Goal: Task Accomplishment & Management: Use online tool/utility

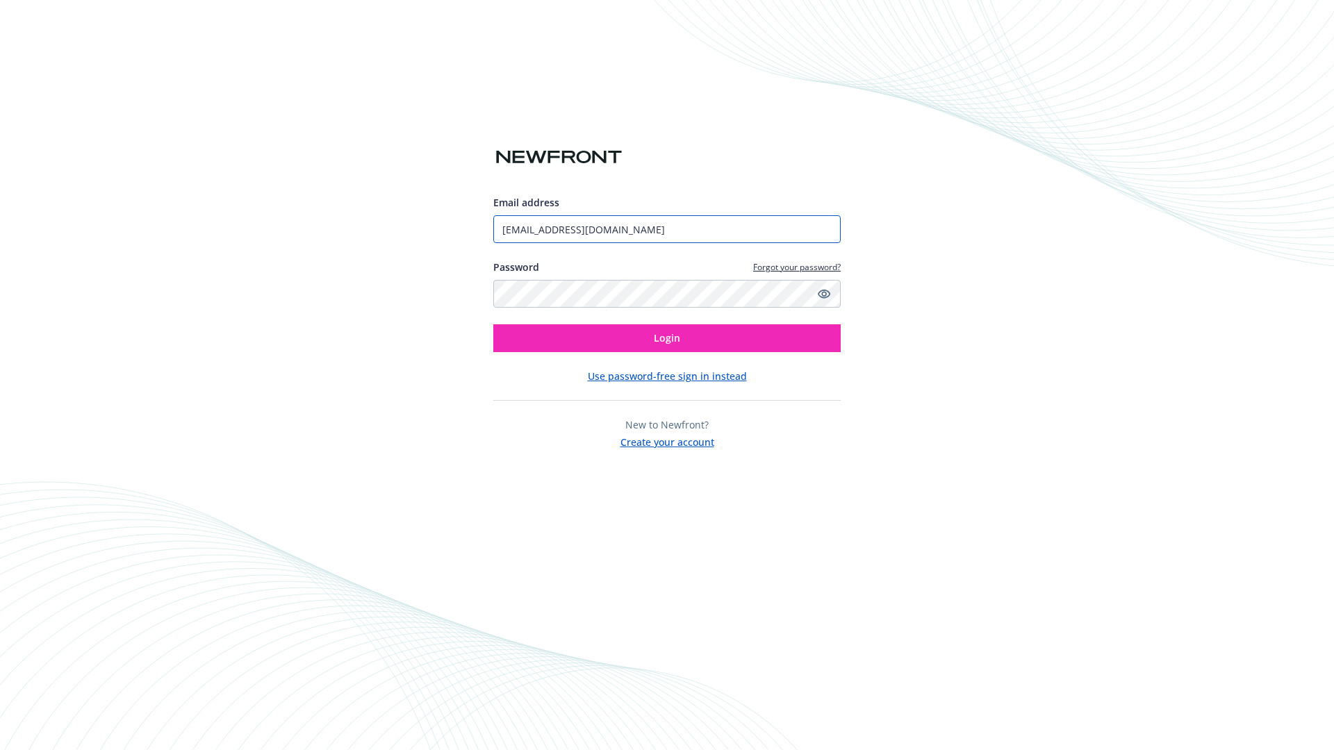
type input "[EMAIL_ADDRESS][DOMAIN_NAME]"
click at [667, 338] on span "Login" at bounding box center [667, 337] width 26 height 13
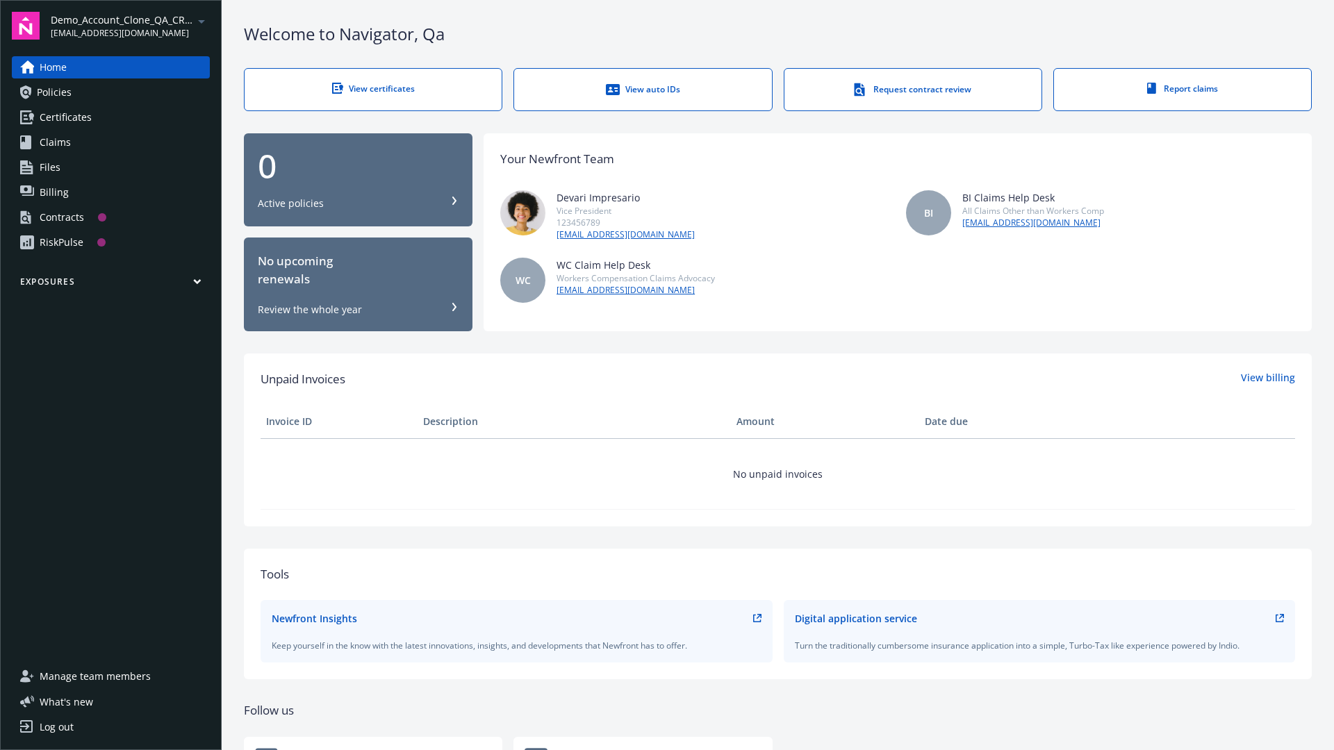
click at [130, 26] on span "Demo_Account_Clone_QA_CR_Tests_Prospect" at bounding box center [122, 20] width 142 height 15
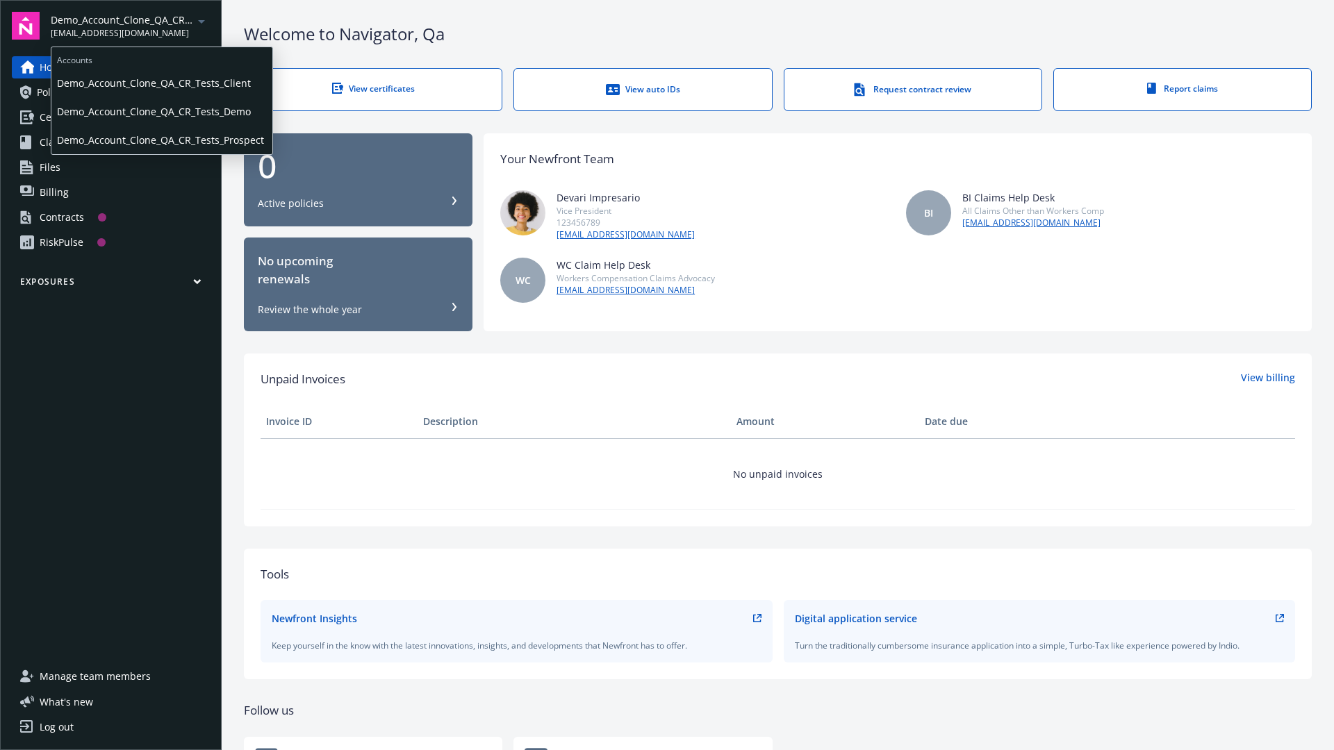
click at [160, 83] on span "Demo_Account_Clone_QA_CR_Tests_Client" at bounding box center [162, 83] width 210 height 28
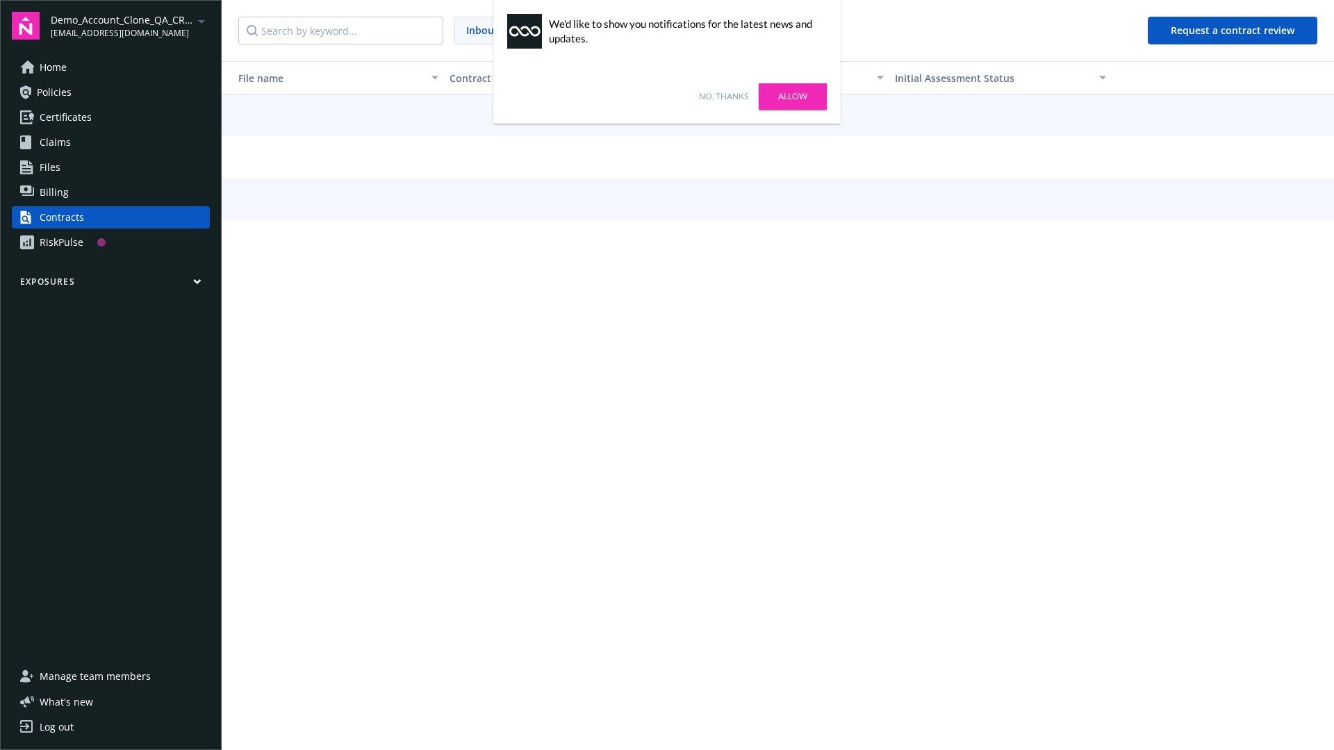
click at [723, 97] on link "No, thanks" at bounding box center [723, 96] width 49 height 13
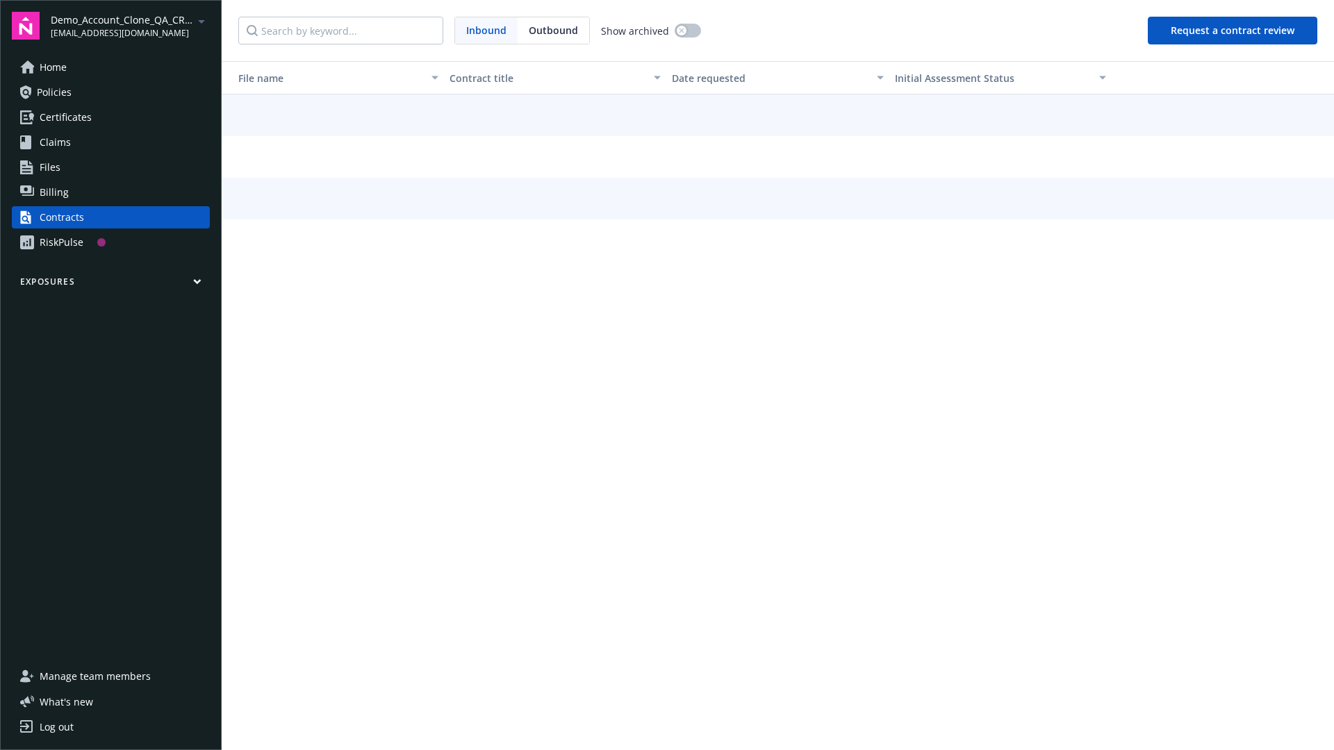
click at [1233, 31] on button "Request a contract review" at bounding box center [1231, 31] width 169 height 28
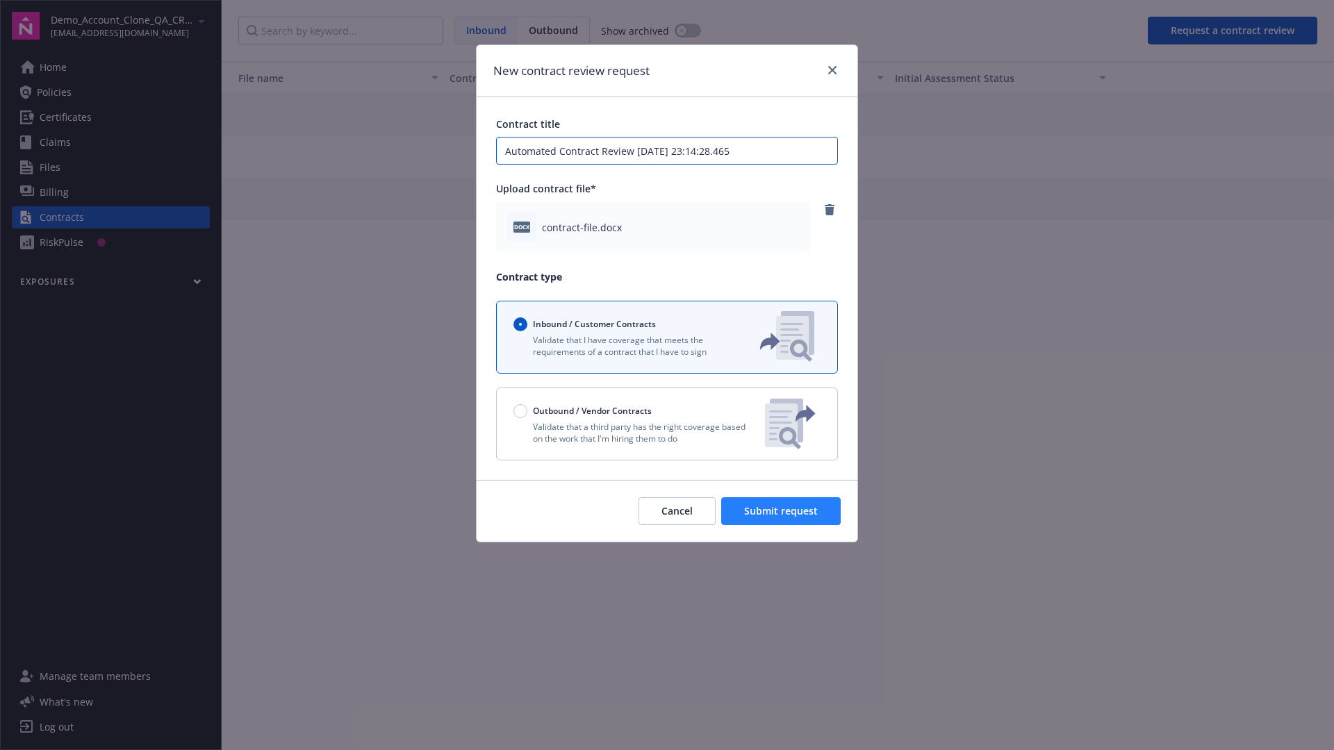
type input "Automated Contract Review 08-27-2025 23:14:28.465"
click at [781, 511] on span "Submit request" at bounding box center [781, 510] width 74 height 13
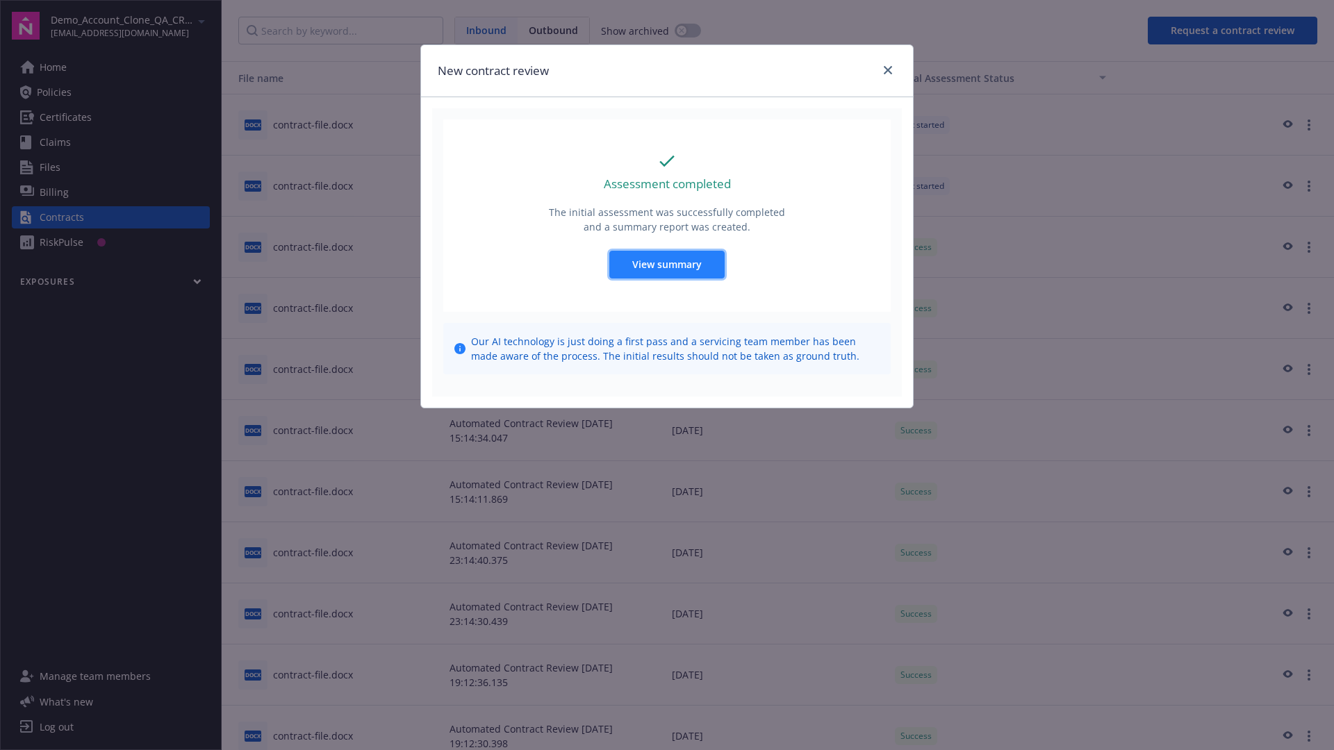
click at [666, 264] on span "View summary" at bounding box center [666, 264] width 69 height 13
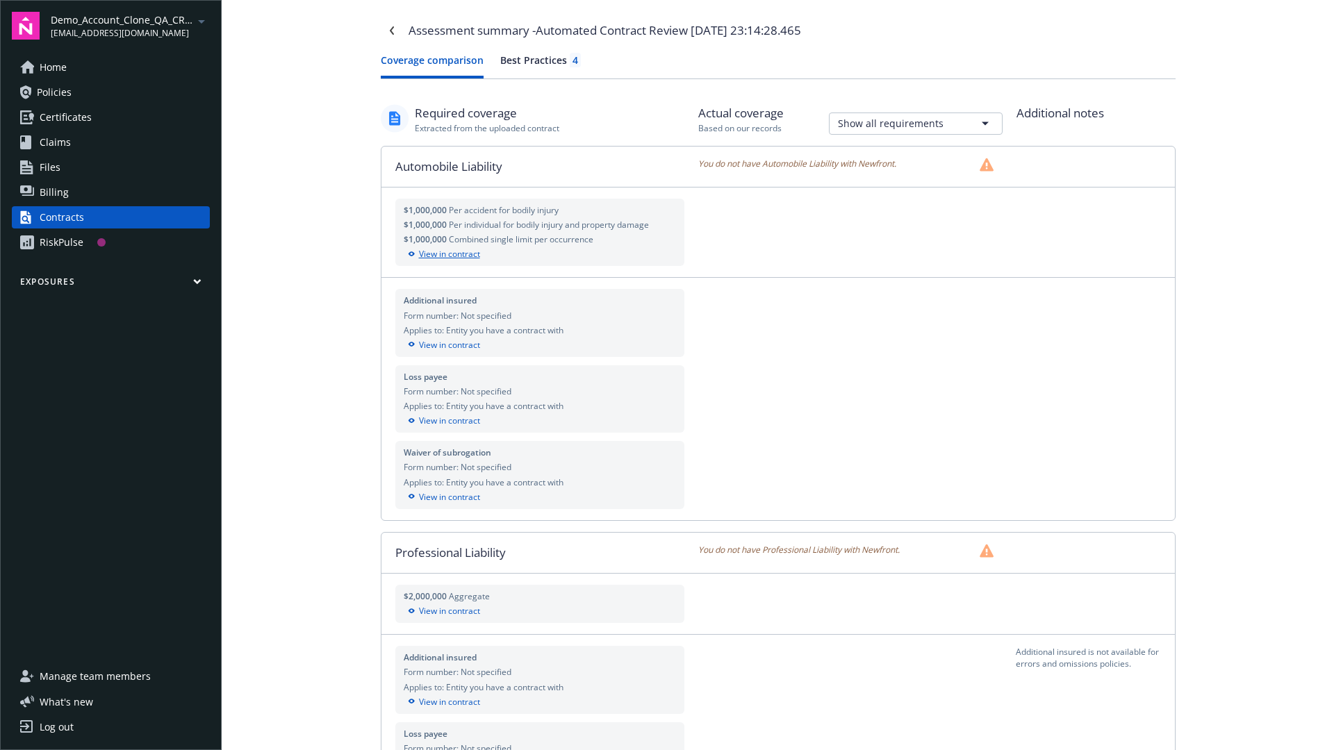
click at [539, 254] on div "View in contract" at bounding box center [540, 254] width 273 height 13
